Goal: Task Accomplishment & Management: Complete application form

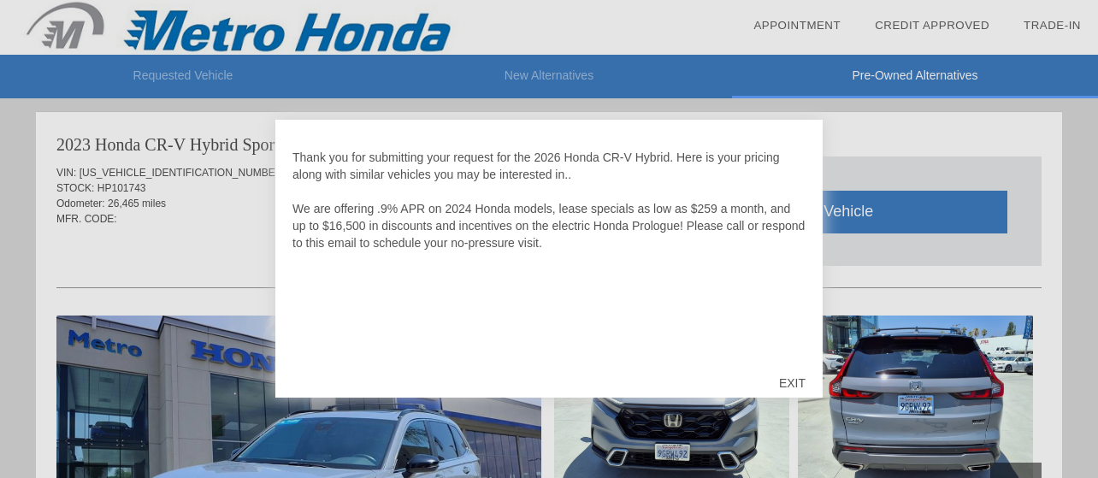
scroll to position [1751, 0]
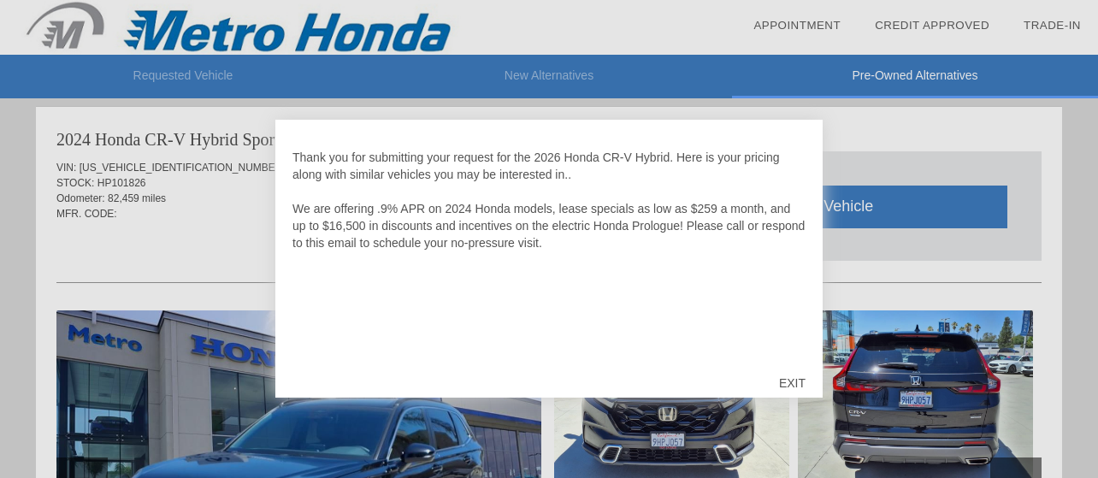
click at [899, 159] on div at bounding box center [549, 239] width 1098 height 478
click at [795, 384] on div "EXIT" at bounding box center [792, 382] width 61 height 51
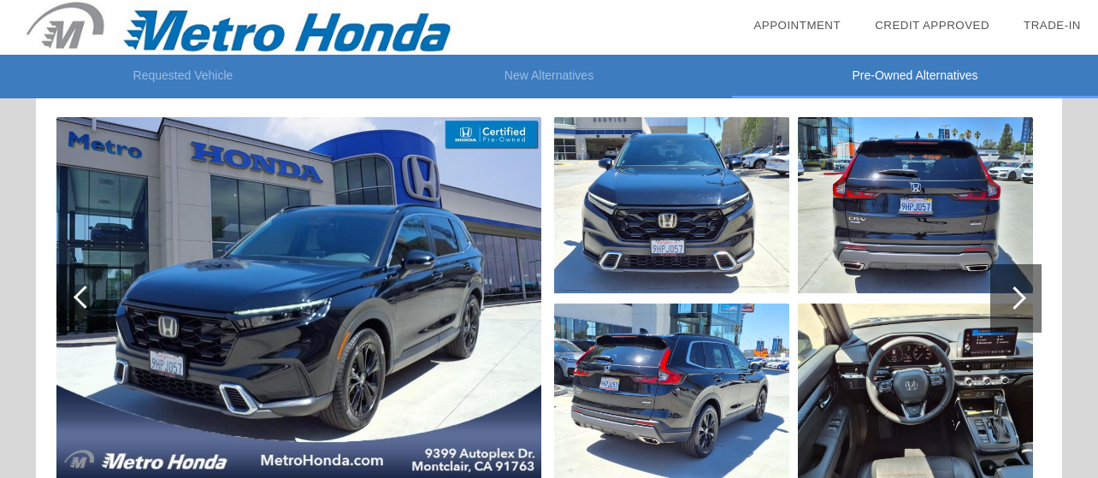
scroll to position [1948, 0]
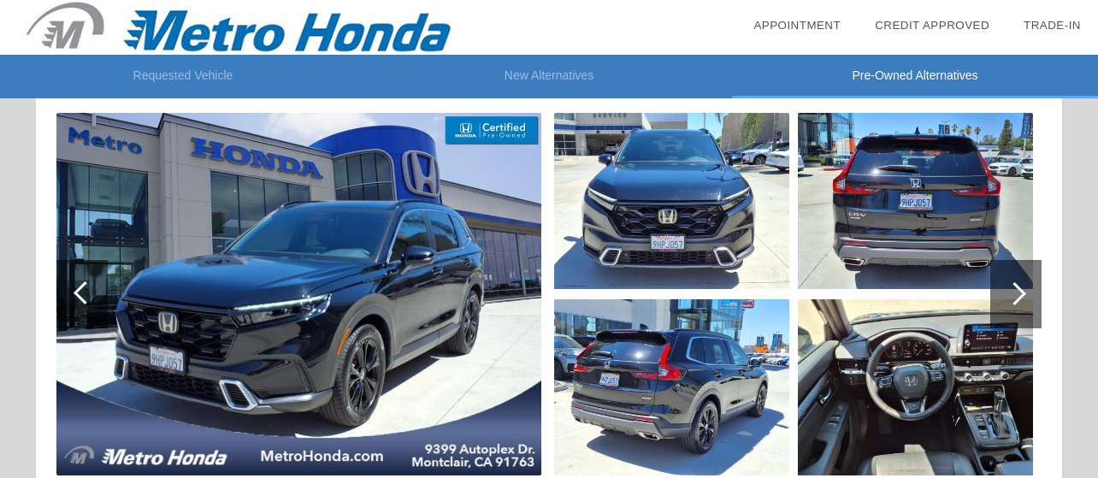
click at [932, 415] on img at bounding box center [915, 387] width 235 height 176
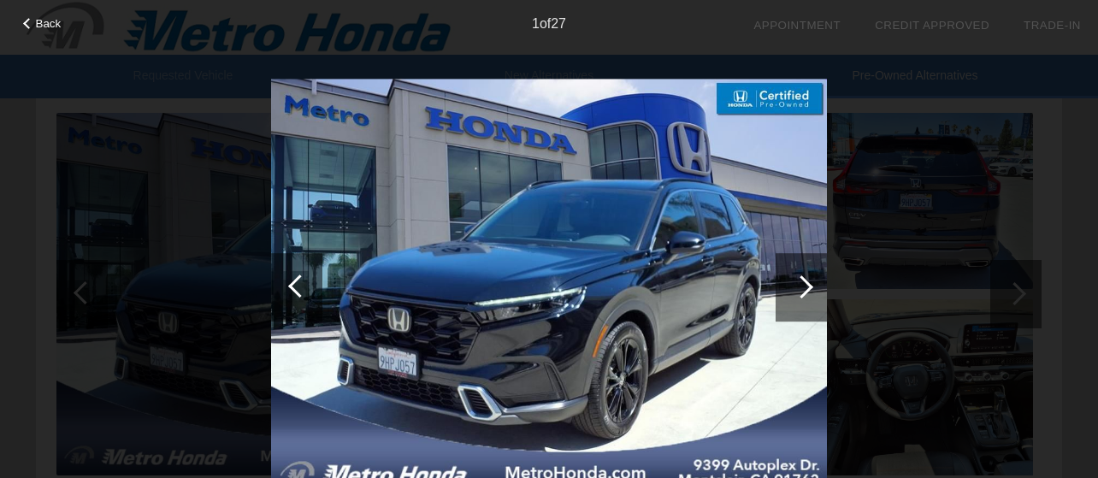
click at [810, 290] on div at bounding box center [800, 287] width 51 height 68
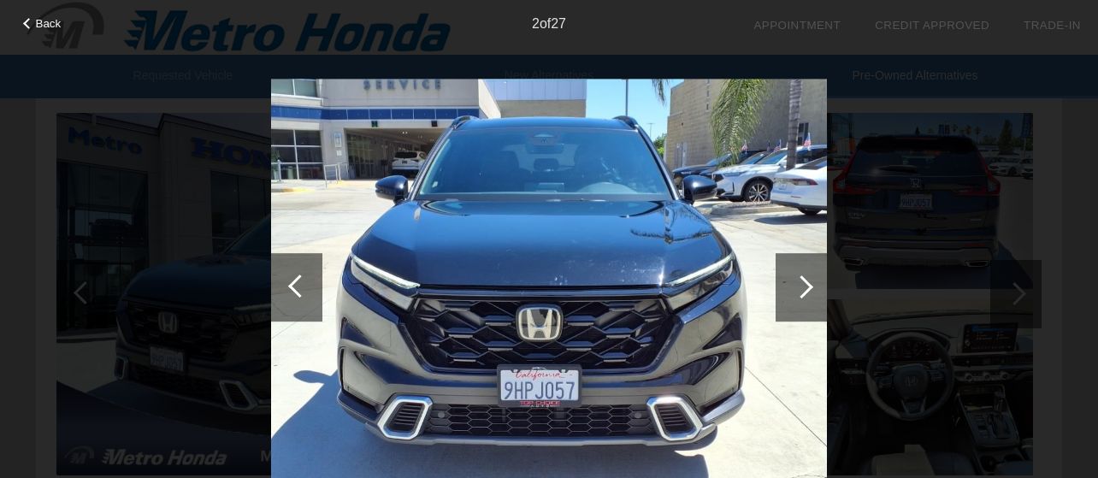
click at [810, 290] on div at bounding box center [801, 286] width 23 height 23
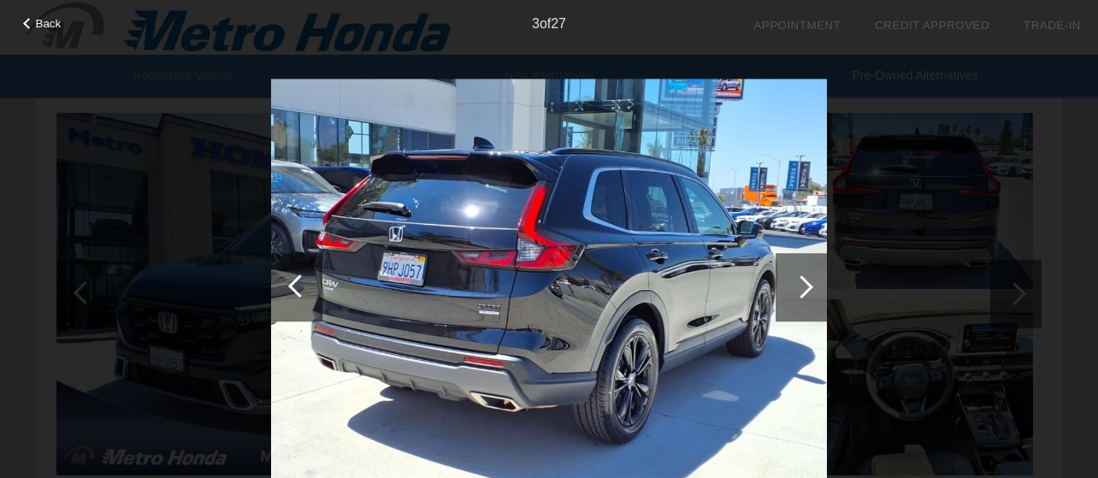
click at [809, 288] on div at bounding box center [801, 286] width 23 height 23
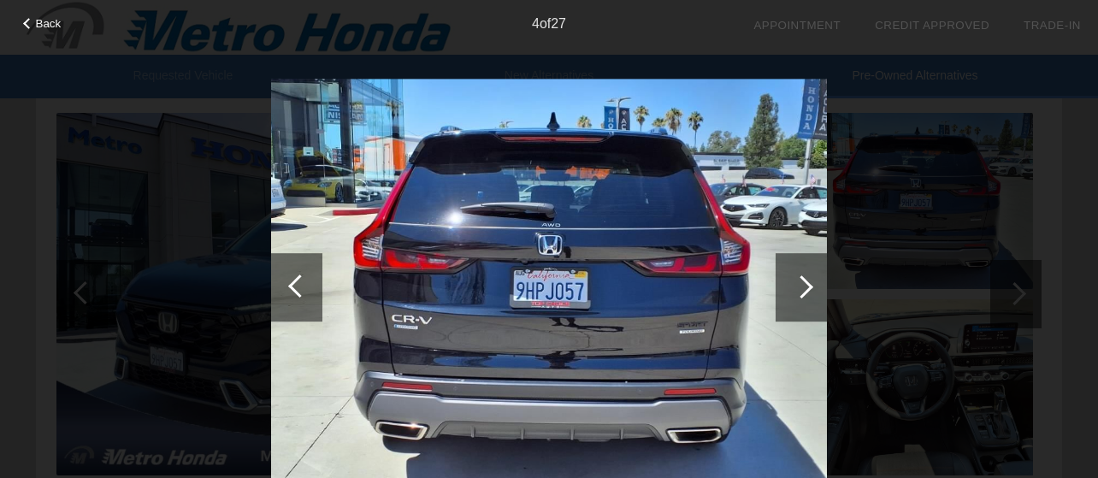
click at [809, 288] on div at bounding box center [801, 286] width 23 height 23
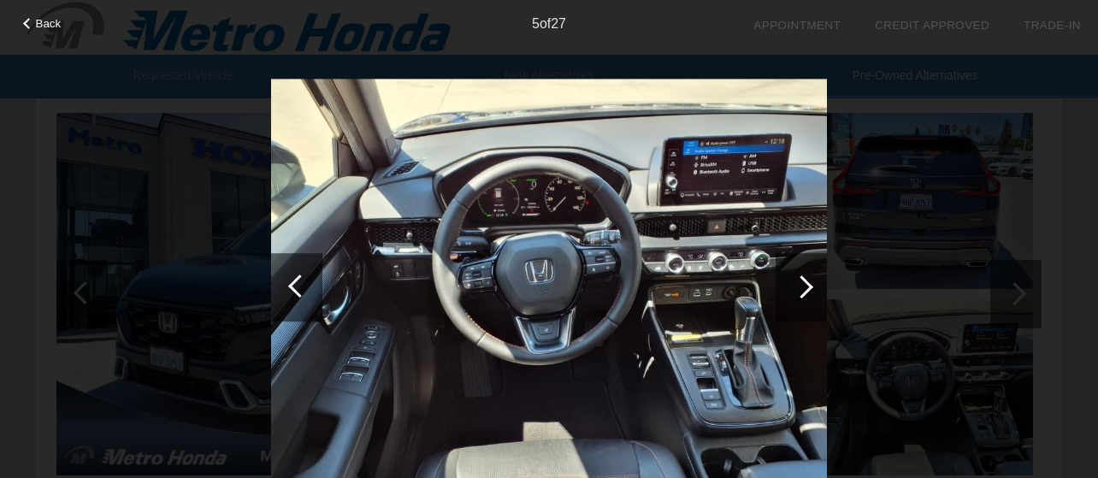
click at [810, 288] on div at bounding box center [801, 286] width 23 height 23
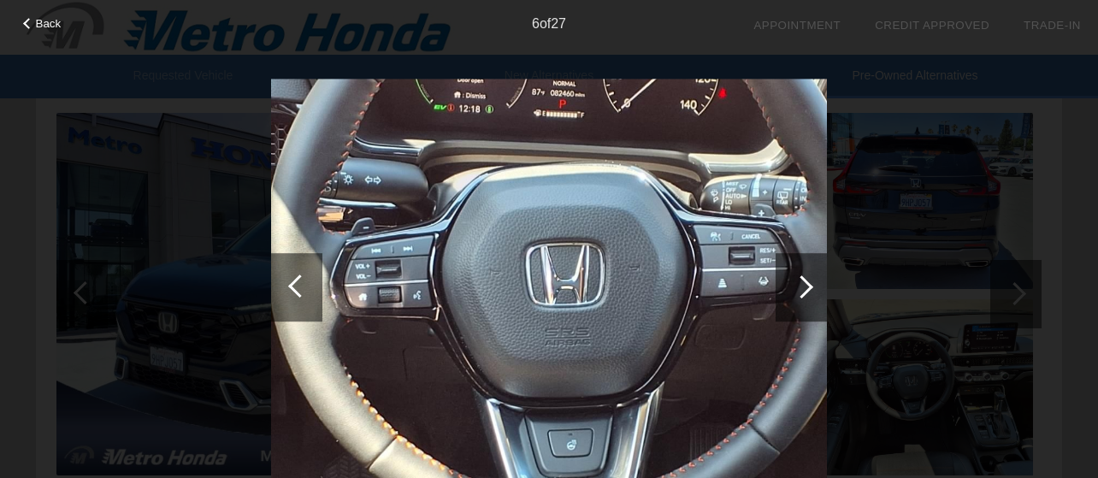
click at [810, 288] on div at bounding box center [801, 286] width 23 height 23
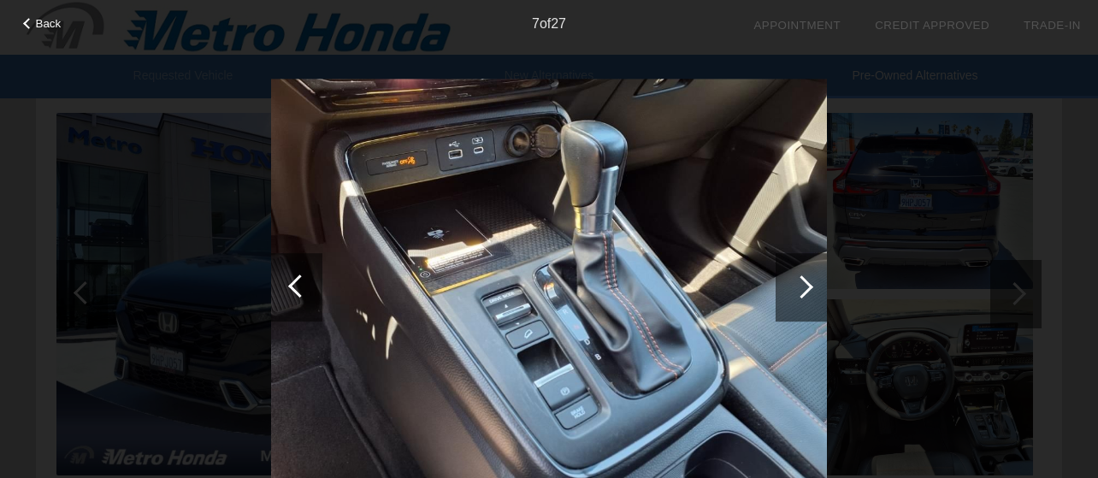
click at [810, 288] on div at bounding box center [801, 286] width 23 height 23
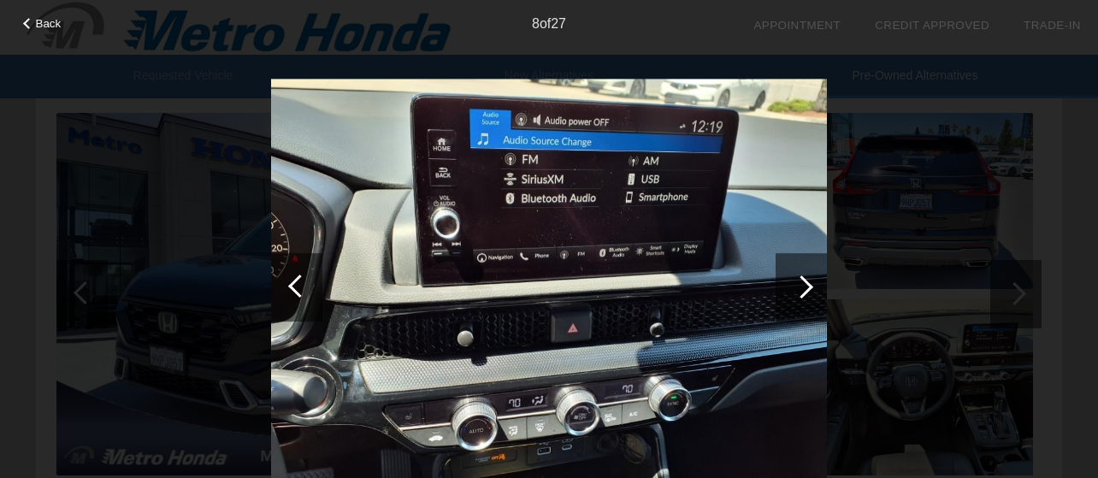
click at [810, 288] on div at bounding box center [801, 286] width 23 height 23
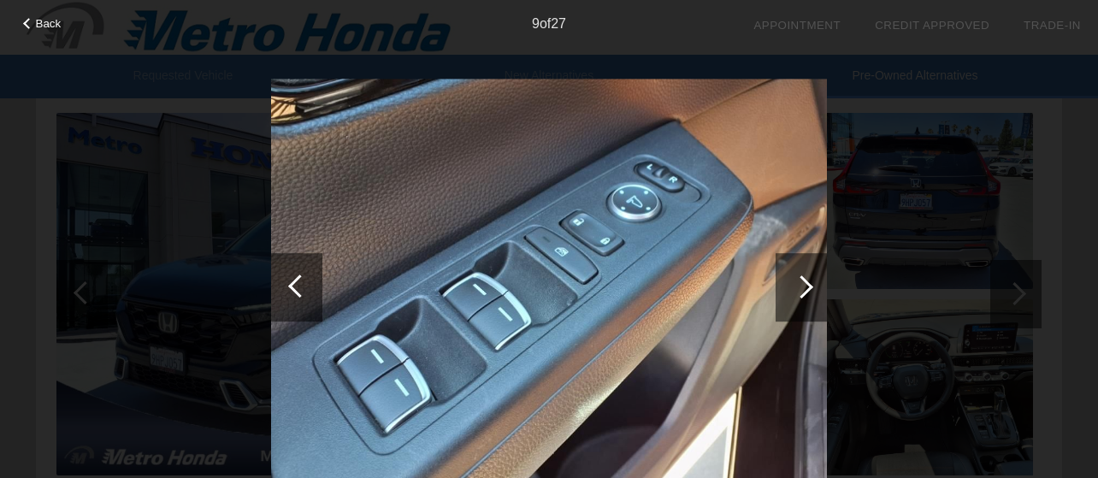
click at [809, 288] on div at bounding box center [801, 286] width 23 height 23
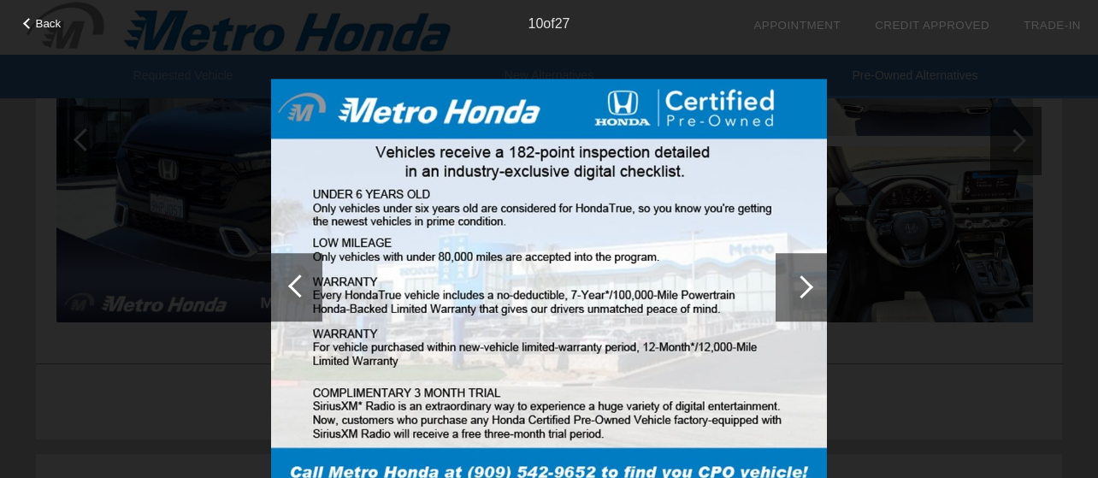
scroll to position [2119, 0]
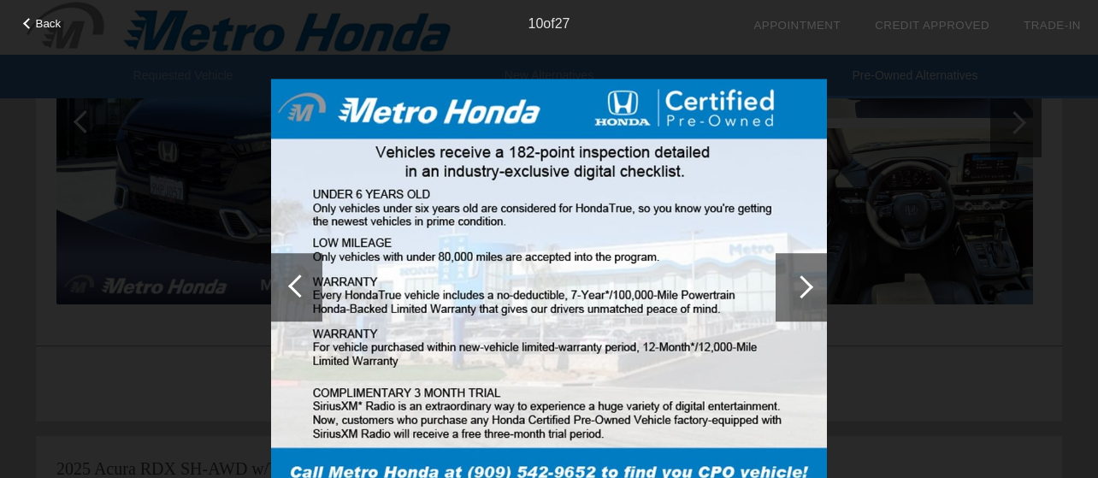
click at [298, 284] on div at bounding box center [299, 285] width 23 height 23
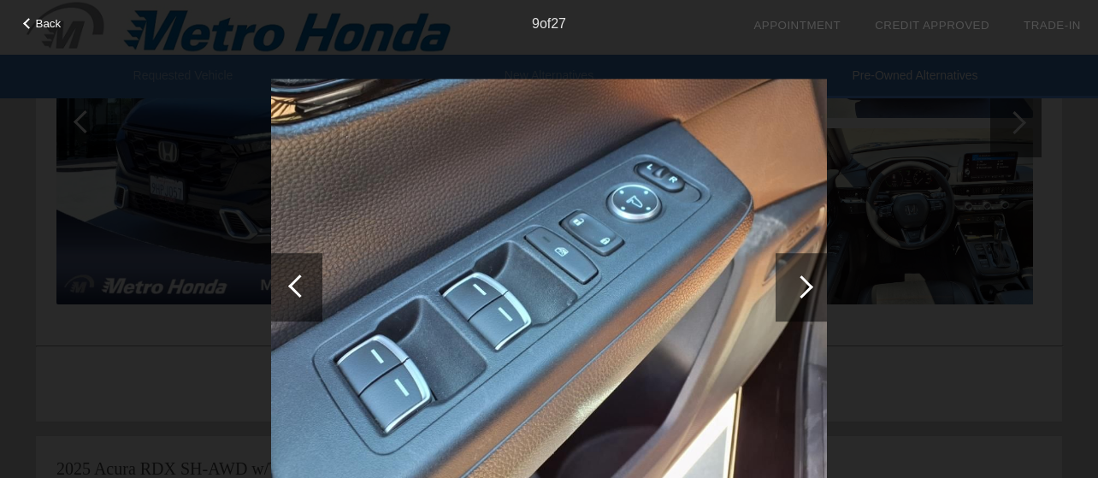
click at [806, 293] on div at bounding box center [801, 286] width 23 height 23
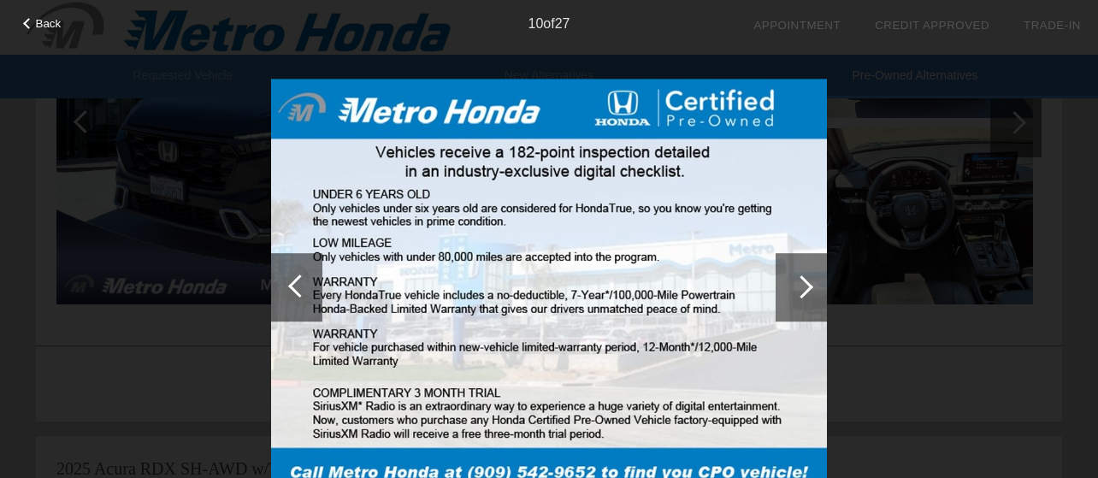
click at [805, 293] on div at bounding box center [801, 286] width 23 height 23
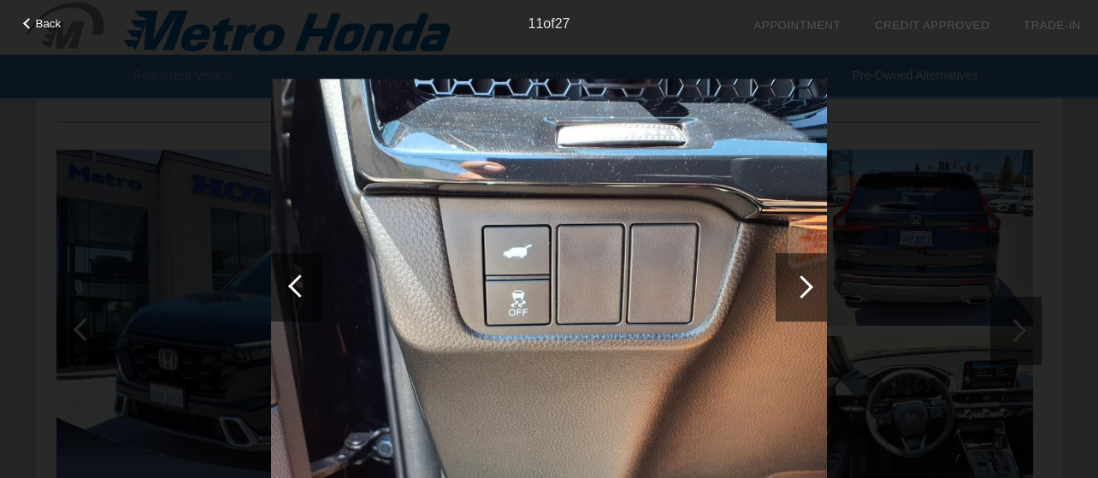
scroll to position [1886, 0]
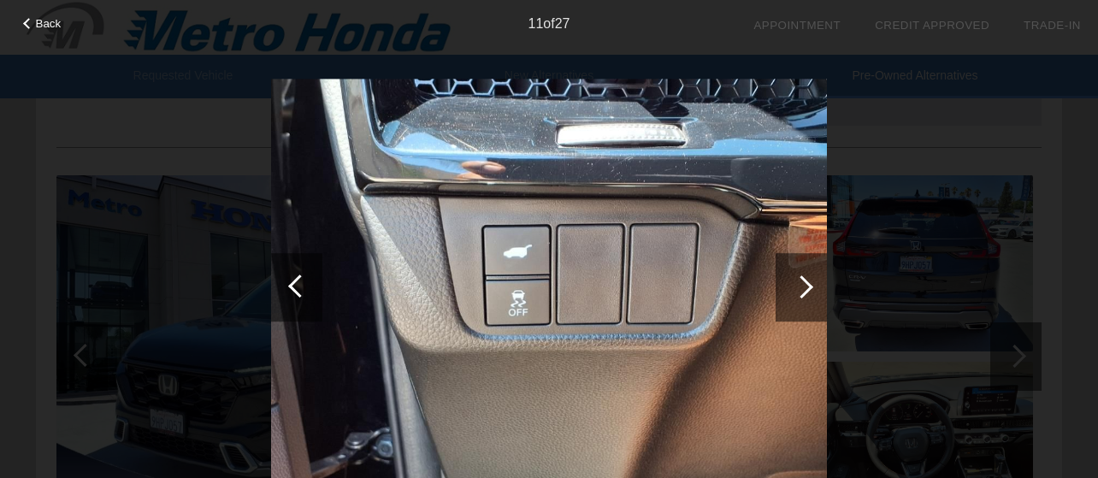
click at [810, 286] on div at bounding box center [801, 286] width 23 height 23
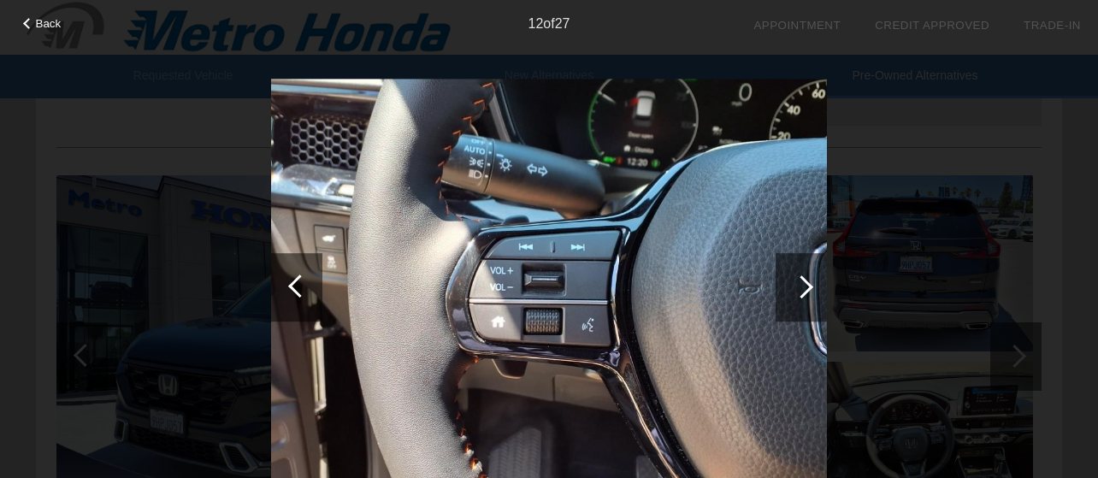
click at [809, 285] on div at bounding box center [801, 286] width 23 height 23
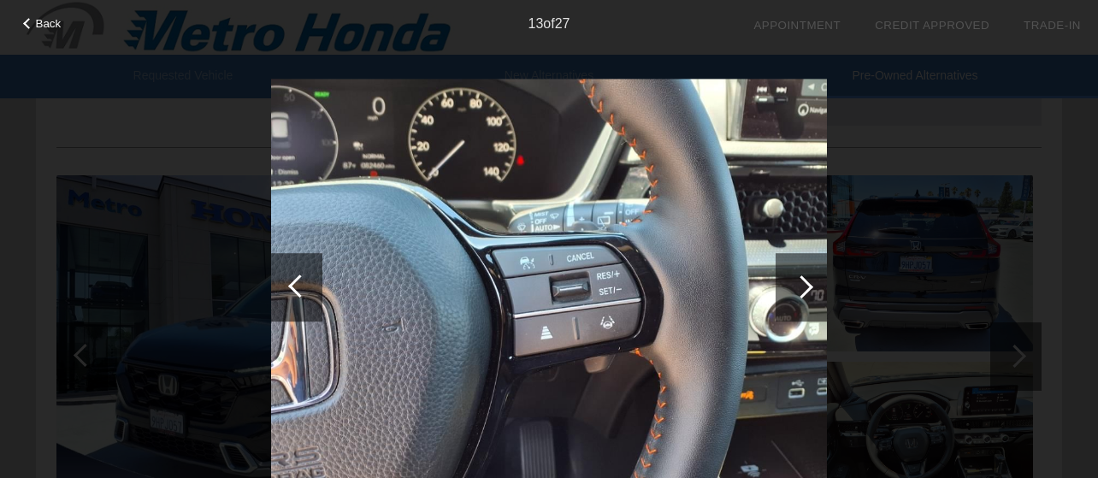
click at [809, 285] on div at bounding box center [801, 286] width 23 height 23
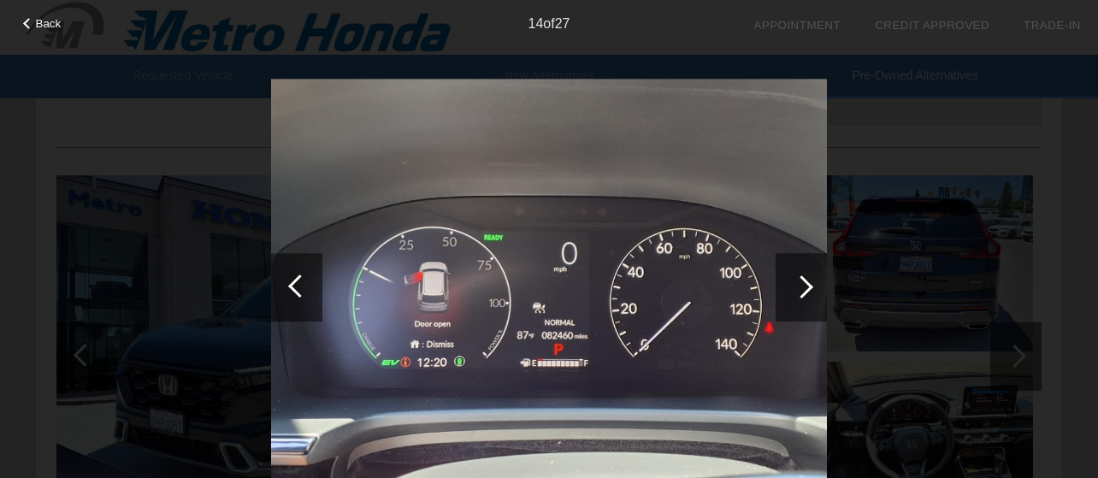
click at [809, 285] on div at bounding box center [801, 286] width 23 height 23
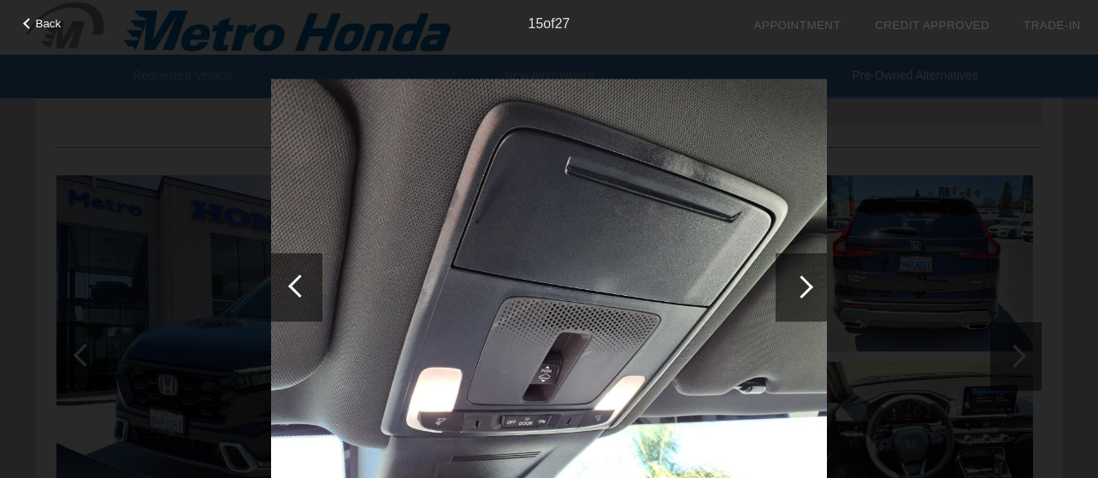
click at [809, 285] on div at bounding box center [801, 286] width 23 height 23
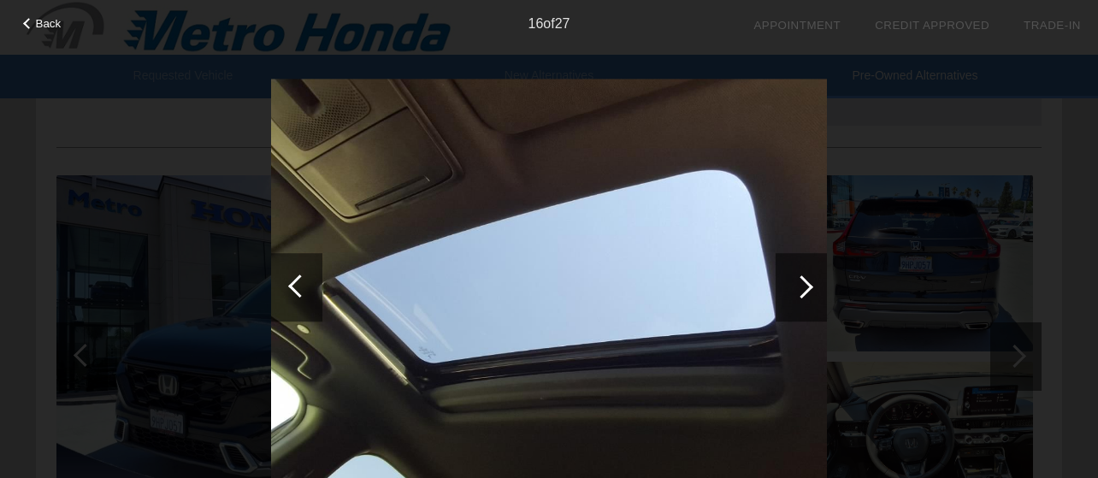
click at [809, 285] on div at bounding box center [801, 286] width 23 height 23
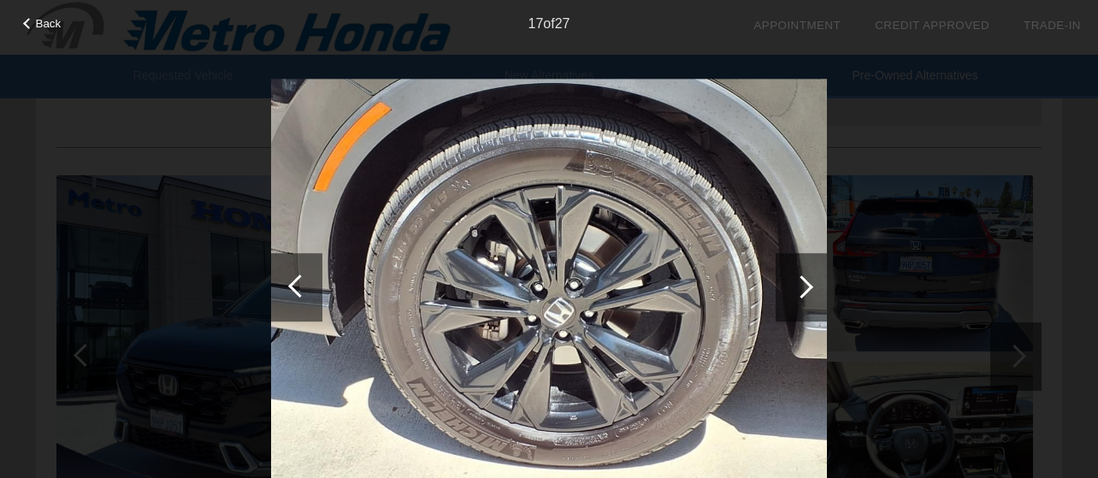
click at [809, 285] on div at bounding box center [801, 286] width 23 height 23
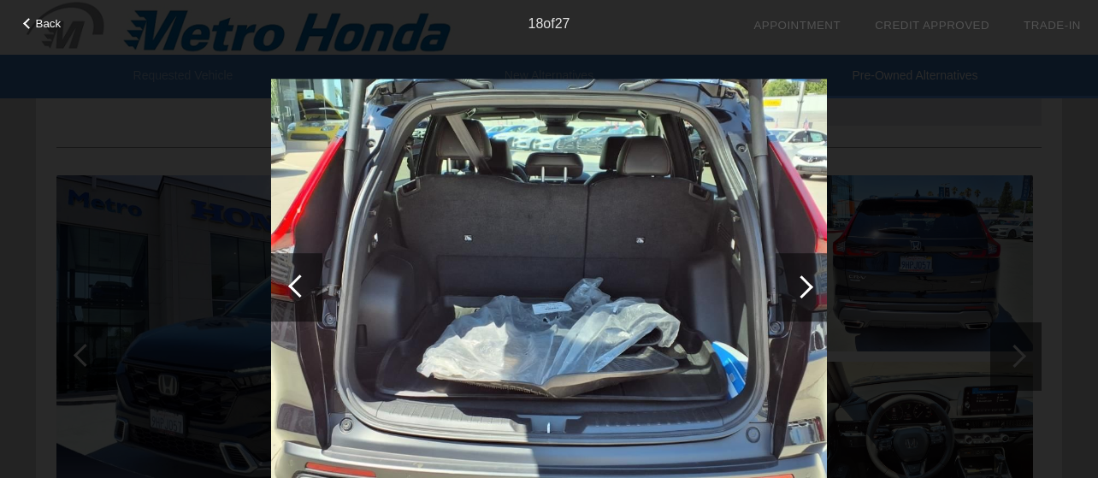
click at [809, 285] on div at bounding box center [801, 286] width 23 height 23
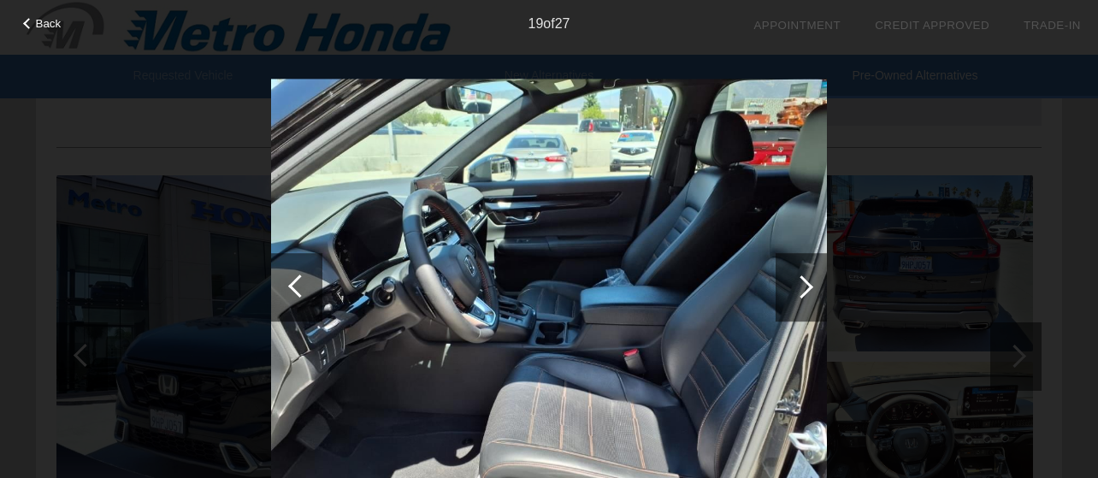
click at [809, 285] on div at bounding box center [801, 286] width 23 height 23
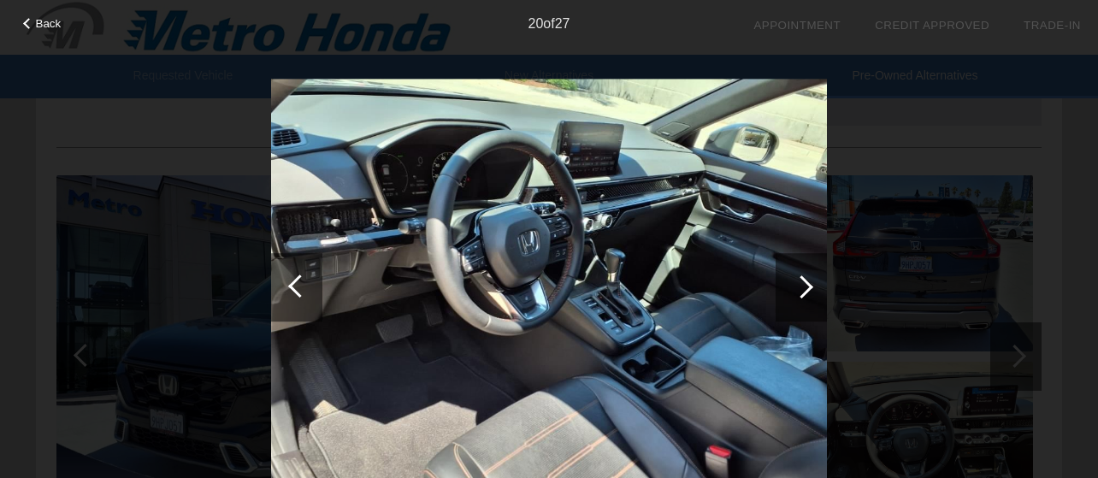
click at [809, 285] on div at bounding box center [801, 286] width 23 height 23
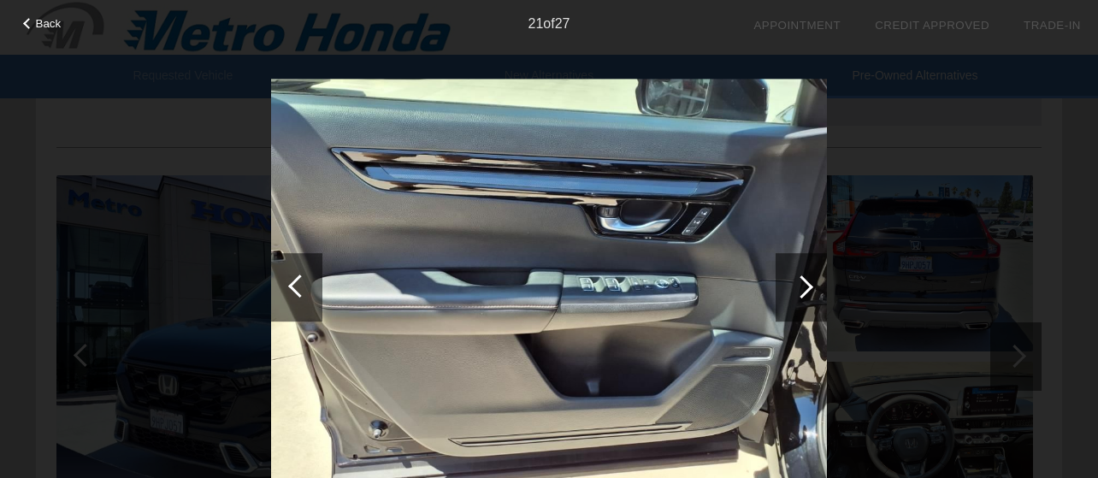
click at [809, 285] on div at bounding box center [801, 286] width 23 height 23
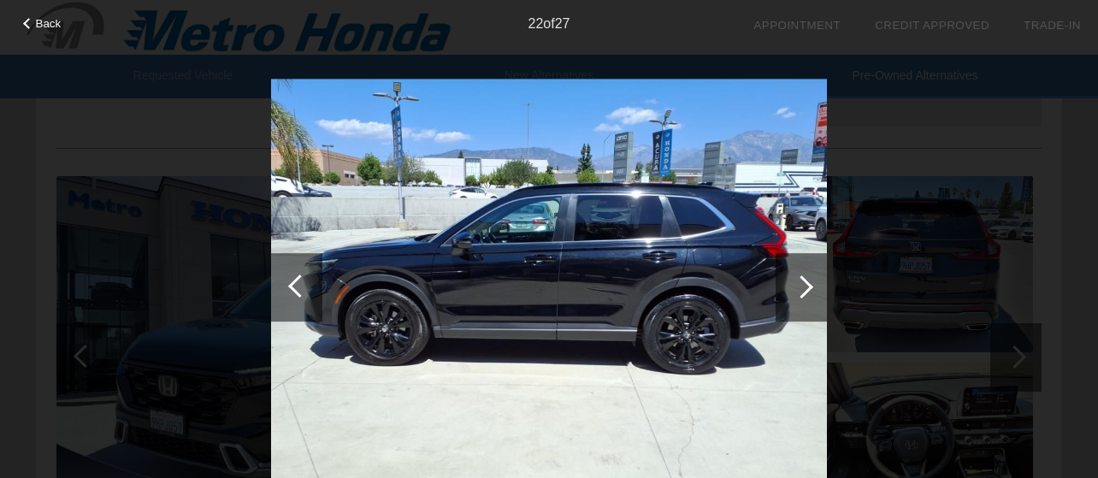
scroll to position [1840, 0]
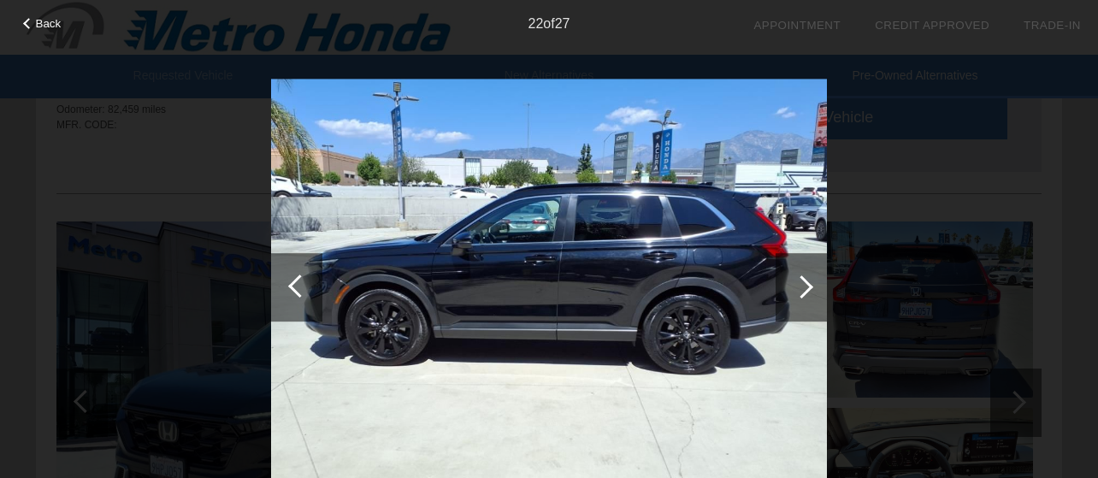
click at [68, 24] on div "Back" at bounding box center [42, 21] width 85 height 9
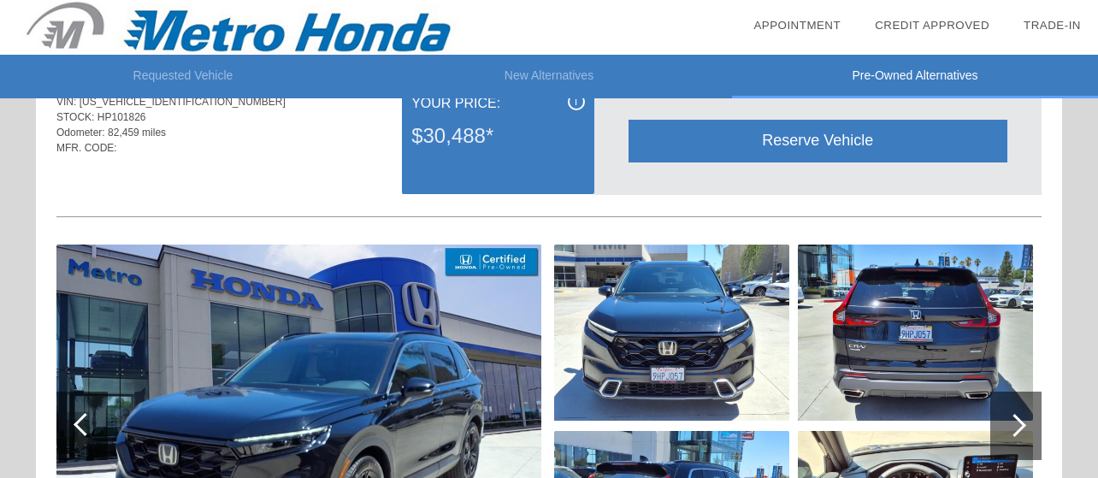
scroll to position [1805, 0]
